Goal: Book appointment/travel/reservation

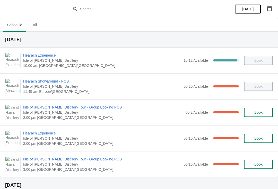
click at [50, 109] on span "Isle of [PERSON_NAME] Distillery Tour - Group Booking POS" at bounding box center [103, 107] width 160 height 5
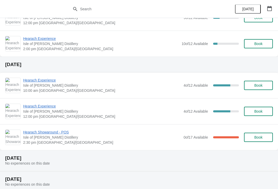
scroll to position [229, 0]
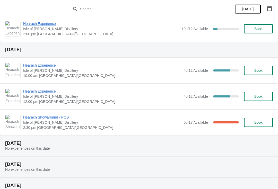
click at [263, 97] on span "Book" at bounding box center [258, 96] width 20 height 4
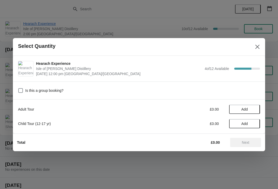
click at [248, 109] on span "Add" at bounding box center [245, 109] width 22 height 4
click at [254, 109] on icon at bounding box center [253, 109] width 2 height 2
click at [257, 44] on icon "Close" at bounding box center [257, 46] width 5 height 5
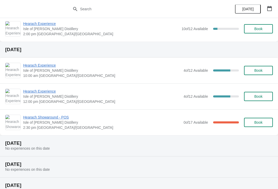
click at [262, 98] on span "Book" at bounding box center [258, 96] width 8 height 4
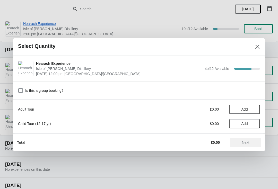
click at [252, 109] on span "Add" at bounding box center [245, 109] width 22 height 4
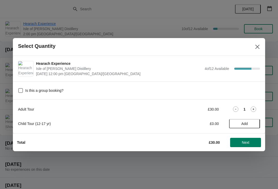
click at [255, 109] on icon at bounding box center [253, 108] width 5 height 5
click at [251, 143] on span "Next" at bounding box center [245, 142] width 23 height 4
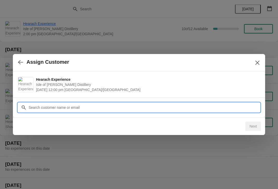
click at [207, 109] on input "Customer" at bounding box center [143, 107] width 231 height 9
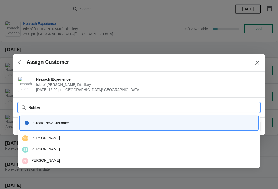
type input "[PERSON_NAME]"
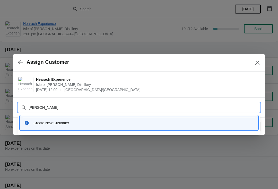
click at [77, 123] on div "Create New Customer" at bounding box center [143, 122] width 220 height 5
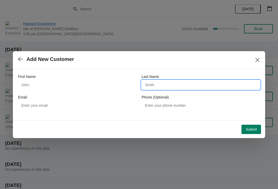
click at [165, 86] on input "Last Name" at bounding box center [200, 84] width 118 height 9
type input "Reuberg"
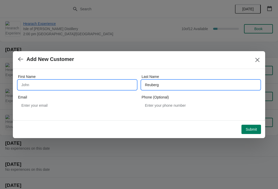
click at [39, 87] on input "First Name" at bounding box center [77, 84] width 118 height 9
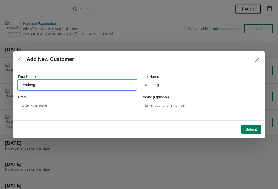
type input "Reuberg"
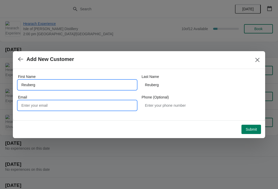
click at [112, 104] on input "Email" at bounding box center [77, 105] width 118 height 9
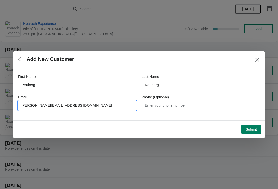
type input "[PERSON_NAME][EMAIL_ADDRESS][DOMAIN_NAME]"
click at [251, 129] on span "Submit" at bounding box center [250, 129] width 11 height 4
